Goal: Information Seeking & Learning: Learn about a topic

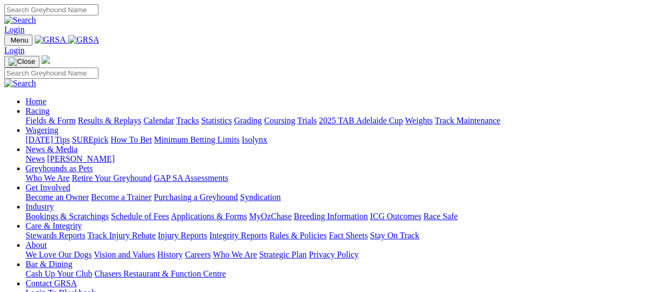
click at [53, 116] on link "Fields & Form" at bounding box center [51, 120] width 50 height 9
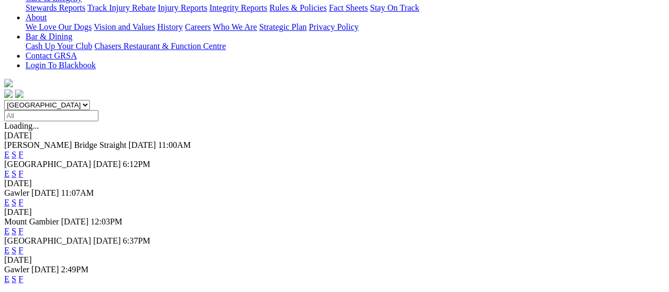
scroll to position [266, 0]
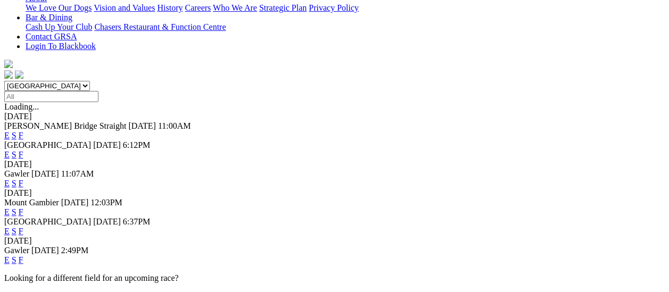
click at [23, 255] on link "F" at bounding box center [21, 259] width 5 height 9
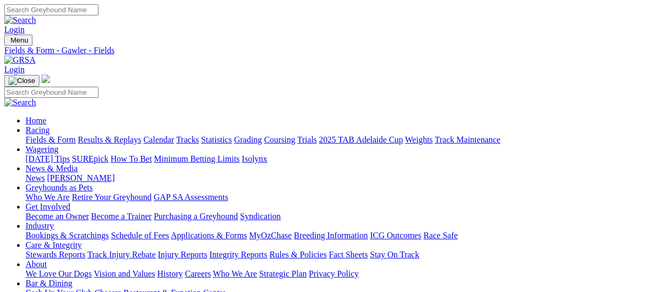
click at [108, 135] on link "Results & Replays" at bounding box center [109, 139] width 63 height 9
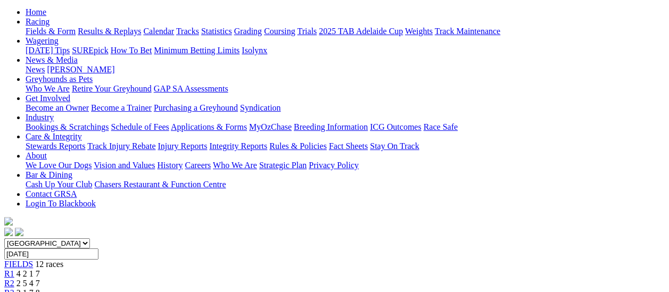
scroll to position [106, 0]
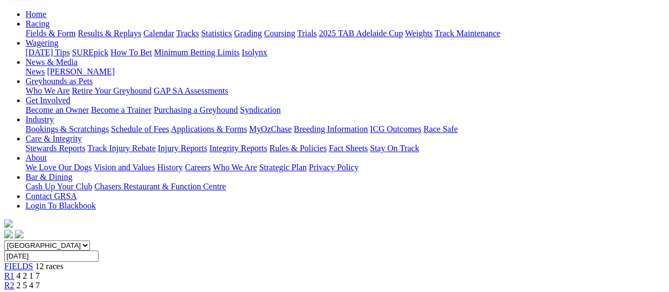
click at [14, 281] on span "R2" at bounding box center [9, 285] width 10 height 9
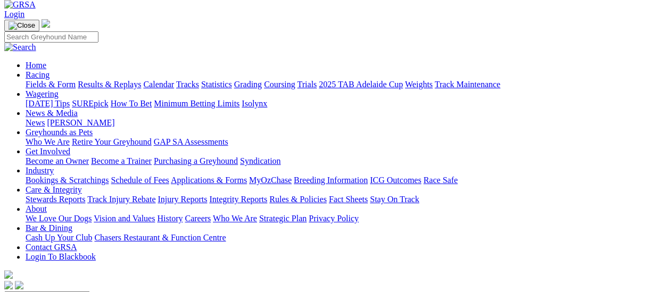
scroll to position [53, 0]
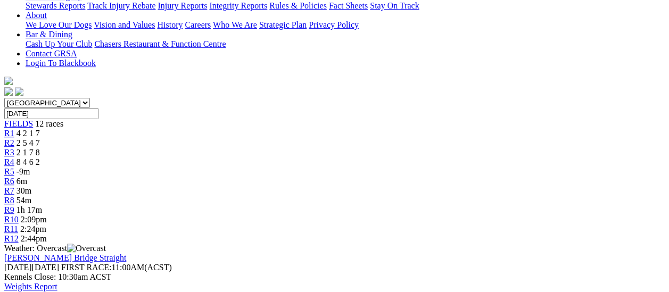
scroll to position [160, 0]
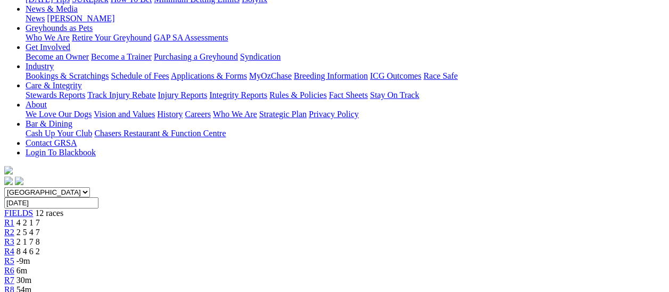
click at [14, 228] on span "R2" at bounding box center [9, 232] width 10 height 9
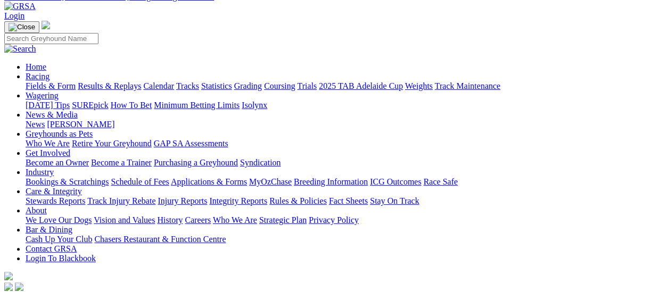
scroll to position [53, 0]
click at [56, 82] on link "Fields & Form" at bounding box center [51, 86] width 50 height 9
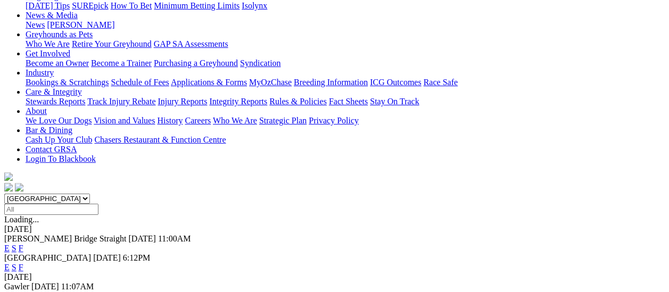
scroll to position [53, 0]
